Goal: Task Accomplishment & Management: Manage account settings

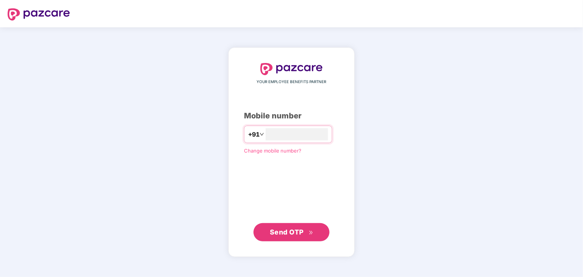
type input "**********"
click at [285, 239] on button "Send OTP" at bounding box center [291, 232] width 76 height 18
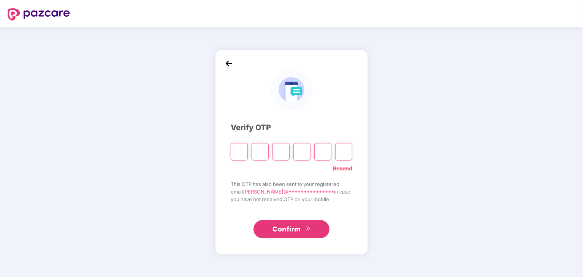
type input "*"
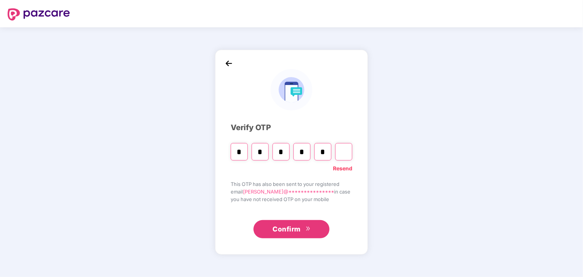
type input "*"
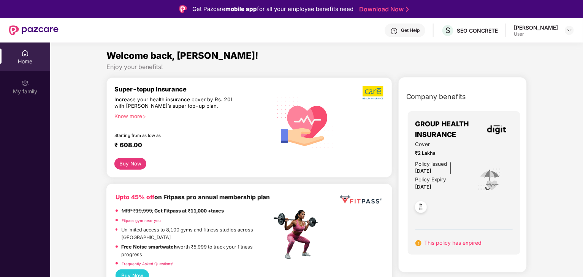
click at [552, 32] on div "User" at bounding box center [536, 34] width 44 height 6
click at [567, 30] on img at bounding box center [569, 30] width 6 height 6
click at [458, 30] on div "SEO CONCRETE" at bounding box center [477, 30] width 41 height 7
click at [445, 29] on span "S" at bounding box center [447, 30] width 5 height 9
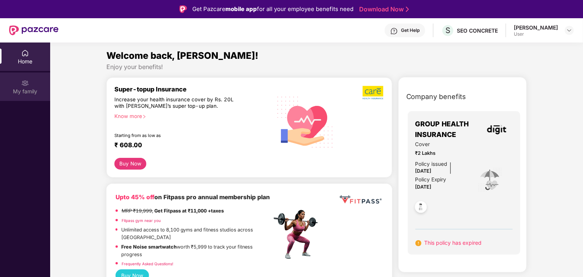
click at [31, 88] on div "My family" at bounding box center [25, 92] width 50 height 8
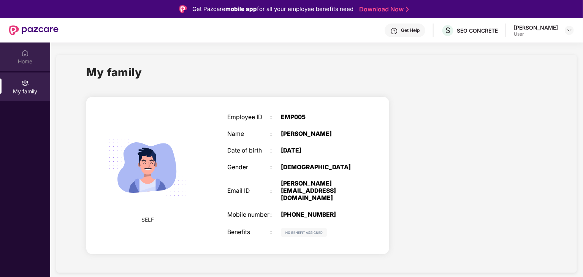
click at [17, 59] on div "Home" at bounding box center [25, 62] width 50 height 8
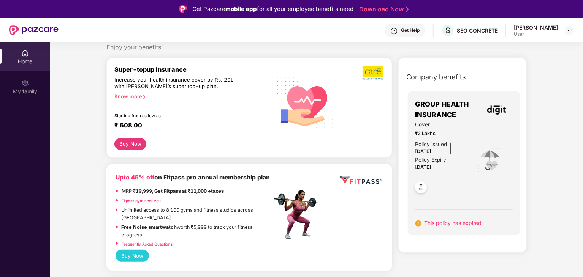
scroll to position [38, 0]
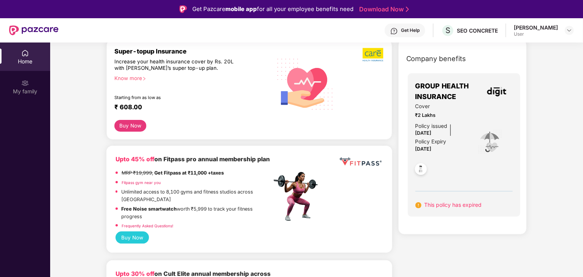
click at [432, 149] on span "[DATE]" at bounding box center [423, 149] width 16 height 6
click at [522, 128] on div "GROUP HEALTH INSURANCE Cover ₹2 Lakhs Policy issued [DATE] Policy Expiry [DATE]…" at bounding box center [464, 148] width 125 height 158
